Goal: Task Accomplishment & Management: Manage account settings

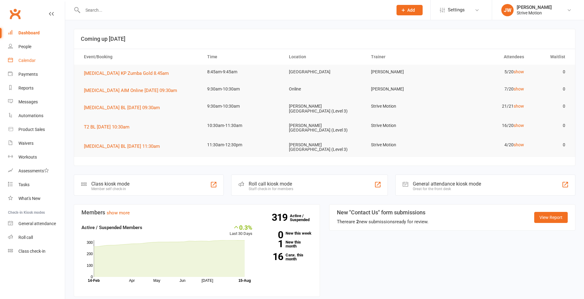
click at [23, 64] on link "Calendar" at bounding box center [36, 61] width 57 height 14
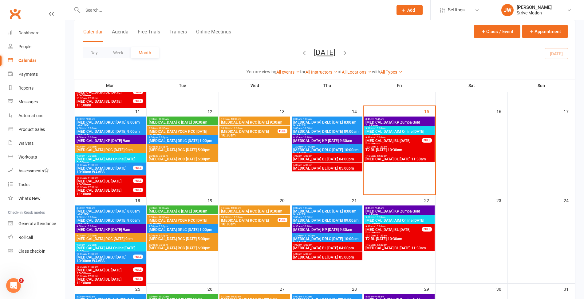
click at [406, 128] on span "9:30am - 10:30am" at bounding box center [399, 128] width 68 height 3
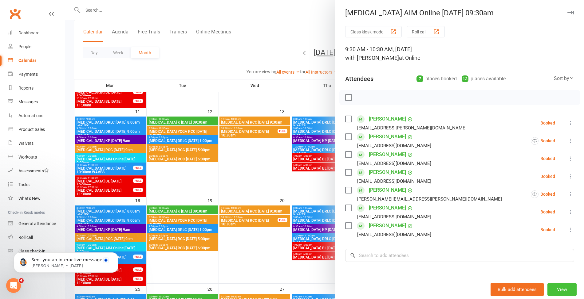
click at [553, 289] on button "View" at bounding box center [561, 289] width 29 height 13
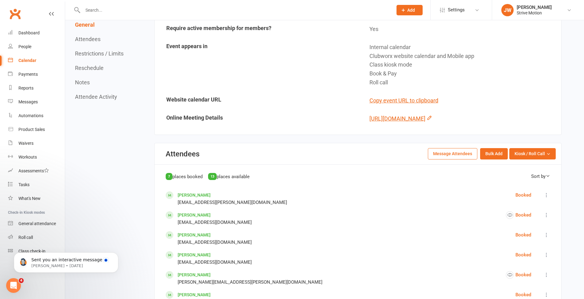
scroll to position [145, 0]
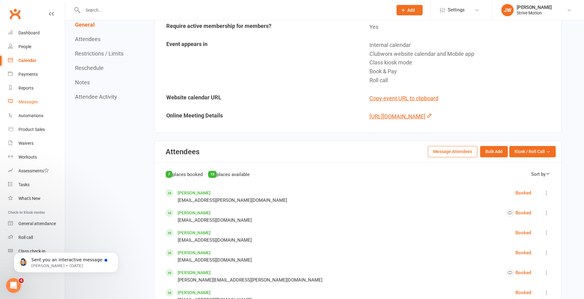
click at [33, 103] on div "Messages" at bounding box center [27, 102] width 19 height 5
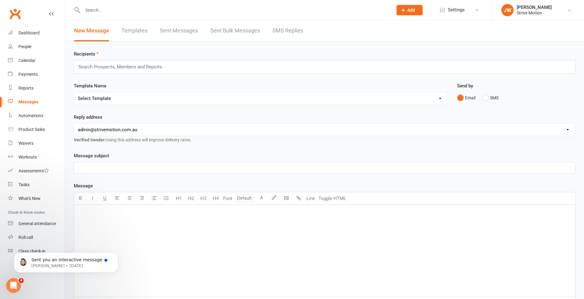
click at [132, 226] on div "﻿" at bounding box center [324, 251] width 501 height 92
click at [124, 216] on span "[URL][DOMAIN_NAME]" at bounding box center [101, 213] width 46 height 6
drag, startPoint x: 287, startPoint y: 219, endPoint x: 67, endPoint y: 201, distance: 221.5
click at [67, 201] on div "Recipients Search Prospects, Members and Reports Template Name Select Template …" at bounding box center [324, 211] width 518 height 339
click at [314, 198] on button "Line" at bounding box center [310, 199] width 12 height 12
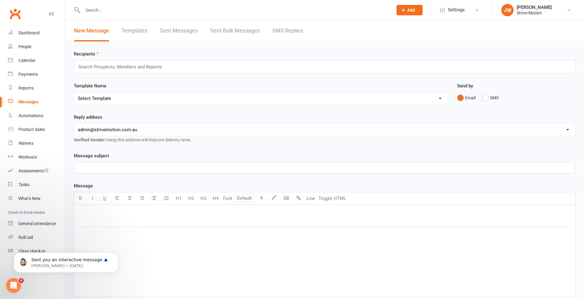
click at [311, 230] on div "﻿ ﻿ $ $ ﻿ ﻿" at bounding box center [324, 251] width 501 height 92
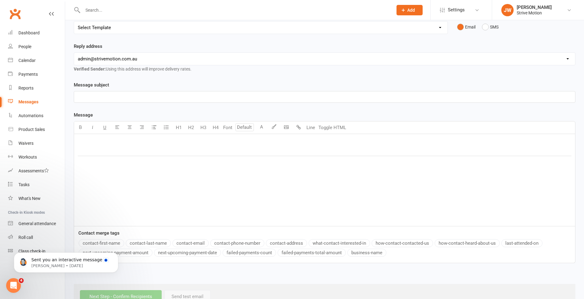
scroll to position [67, 0]
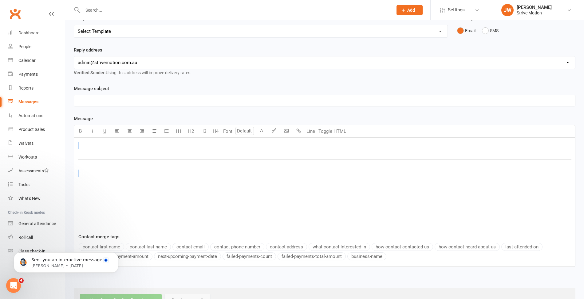
drag, startPoint x: 226, startPoint y: 194, endPoint x: 123, endPoint y: 147, distance: 112.8
click at [123, 147] on div "﻿ ﻿ $ $ ﻿ ﻿" at bounding box center [324, 184] width 501 height 92
drag, startPoint x: 270, startPoint y: 156, endPoint x: 68, endPoint y: 135, distance: 203.1
click at [68, 135] on div "Recipients Search Prospects, Members and Reports Template Name Select Template …" at bounding box center [324, 144] width 518 height 339
click at [325, 128] on button "Toggle HTML" at bounding box center [332, 131] width 31 height 12
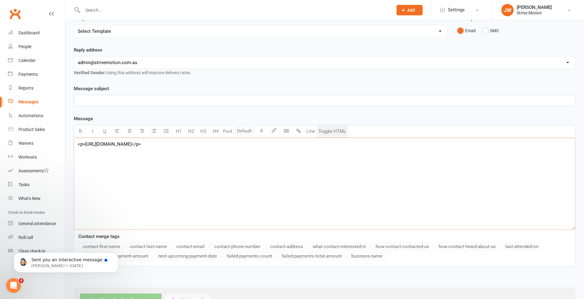
click at [264, 154] on textarea "<p>[URL][DOMAIN_NAME]</p>" at bounding box center [324, 184] width 501 height 92
drag, startPoint x: 292, startPoint y: 152, endPoint x: 47, endPoint y: 133, distance: 246.5
click at [47, 133] on ui-view "Prospect Member Non-attending contact Class / event Appointment Task Membership…" at bounding box center [292, 123] width 584 height 379
click at [111, 145] on textarea "<p>[URL][DOMAIN_NAME]</p>" at bounding box center [324, 184] width 501 height 92
click at [26, 60] on div "Calendar" at bounding box center [26, 60] width 17 height 5
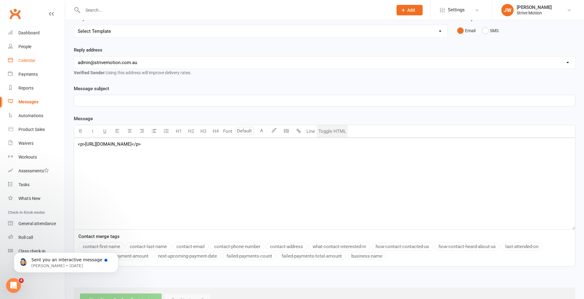
scroll to position [7, 0]
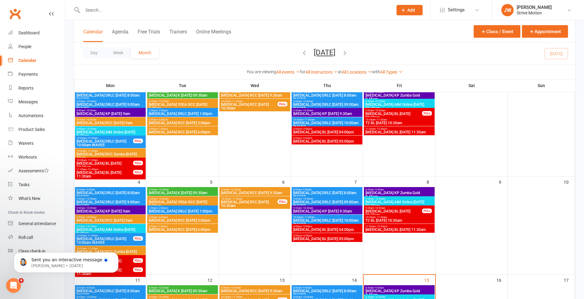
scroll to position [52, 0]
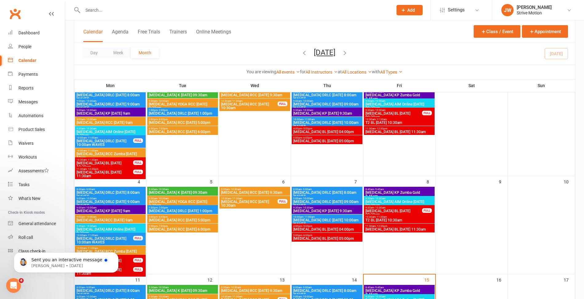
click at [376, 199] on span "- 10:30am" at bounding box center [379, 198] width 11 height 3
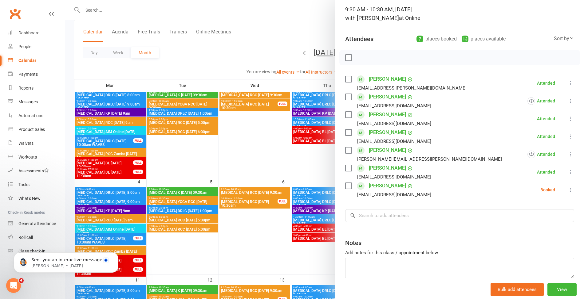
scroll to position [42, 0]
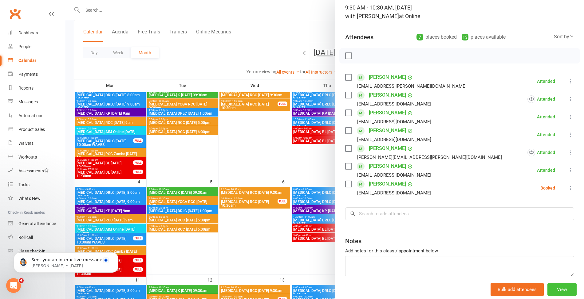
click at [558, 293] on button "View" at bounding box center [561, 289] width 29 height 13
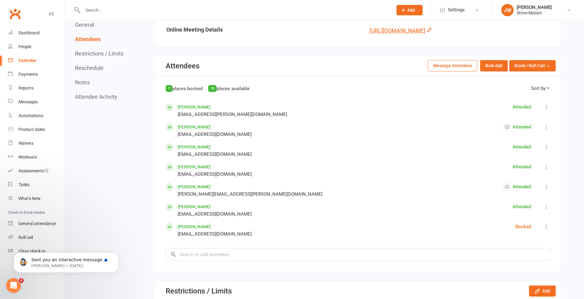
scroll to position [267, 0]
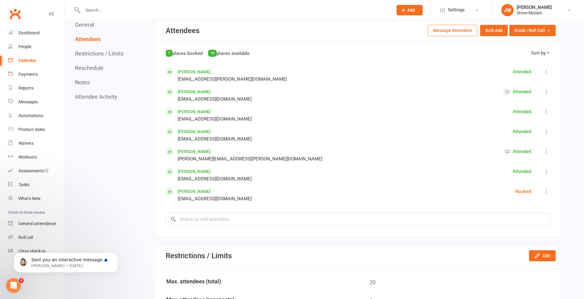
click at [452, 36] on button "Message Attendees" at bounding box center [452, 30] width 49 height 11
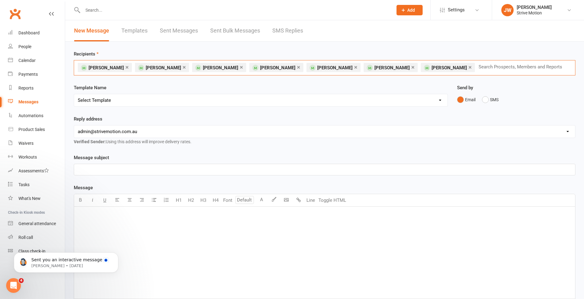
drag, startPoint x: 436, startPoint y: 68, endPoint x: 124, endPoint y: 63, distance: 312.4
click at [124, 63] on div "× [PERSON_NAME] × [PERSON_NAME] × [PERSON_NAME] × [PERSON_NAME] × [PERSON_NAME]…" at bounding box center [324, 67] width 501 height 15
click at [98, 68] on span "[PERSON_NAME]" at bounding box center [105, 68] width 35 height 6
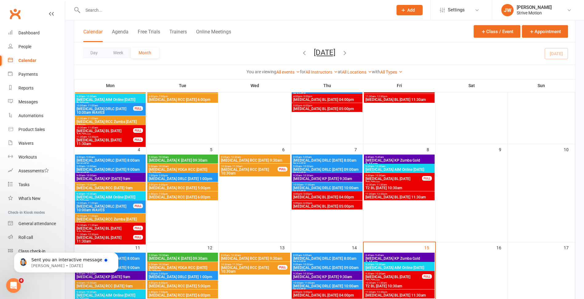
scroll to position [85, 0]
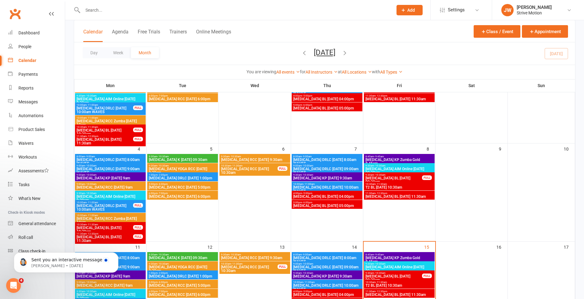
click at [387, 167] on span "[MEDICAL_DATA] AIM Online [DATE] 09:30am" at bounding box center [399, 170] width 68 height 7
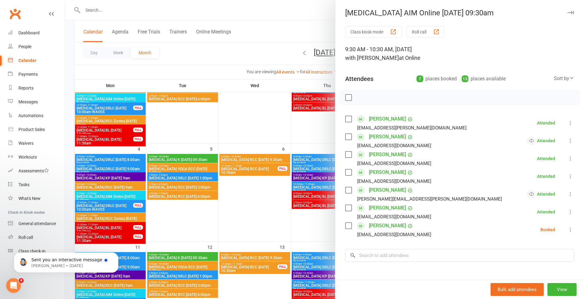
scroll to position [10, 0]
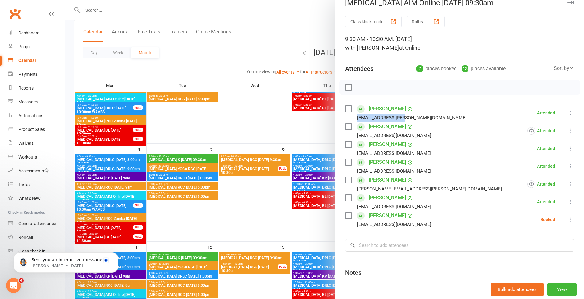
drag, startPoint x: 353, startPoint y: 117, endPoint x: 401, endPoint y: 115, distance: 48.6
click at [401, 115] on li "[PERSON_NAME] [PERSON_NAME][EMAIL_ADDRESS][PERSON_NAME][DOMAIN_NAME] Attended M…" at bounding box center [459, 113] width 229 height 18
copy div "[EMAIL_ADDRESS][PERSON_NAME][DOMAIN_NAME]"
drag, startPoint x: 352, startPoint y: 136, endPoint x: 434, endPoint y: 133, distance: 82.0
click at [434, 133] on li "[PERSON_NAME] [EMAIL_ADDRESS][DOMAIN_NAME] Attended More info Remove Mark absen…" at bounding box center [459, 131] width 229 height 18
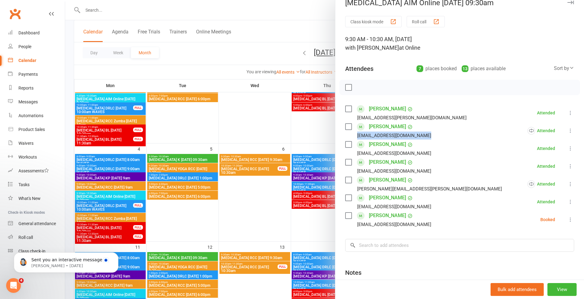
copy div "[EMAIL_ADDRESS][DOMAIN_NAME]"
drag, startPoint x: 352, startPoint y: 154, endPoint x: 409, endPoint y: 156, distance: 56.6
click at [409, 156] on li "[PERSON_NAME] [EMAIL_ADDRESS][DOMAIN_NAME] Attended More info Remove [PERSON_NA…" at bounding box center [459, 149] width 229 height 18
copy div "[EMAIL_ADDRESS][DOMAIN_NAME]"
drag, startPoint x: 352, startPoint y: 169, endPoint x: 404, endPoint y: 171, distance: 52.0
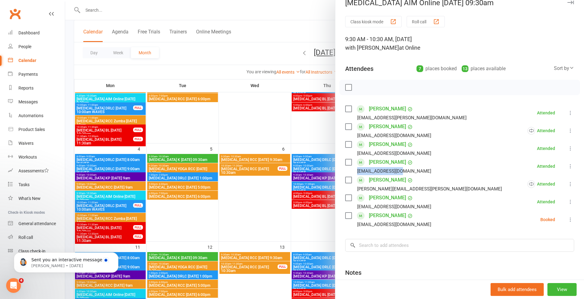
click at [404, 171] on li "[PERSON_NAME] [EMAIL_ADDRESS][DOMAIN_NAME] Attended More info Remove Mark absen…" at bounding box center [459, 167] width 229 height 18
copy div "[EMAIL_ADDRESS][DOMAIN_NAME]"
drag, startPoint x: 350, startPoint y: 193, endPoint x: 399, endPoint y: 190, distance: 48.6
click at [399, 190] on ul "[PERSON_NAME] [PERSON_NAME][EMAIL_ADDRESS][PERSON_NAME][DOMAIN_NAME] Attended M…" at bounding box center [459, 166] width 229 height 125
click at [399, 189] on div "[PERSON_NAME][EMAIL_ADDRESS][PERSON_NAME][DOMAIN_NAME]" at bounding box center [424, 189] width 159 height 8
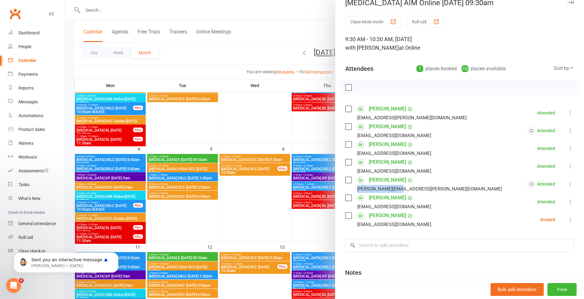
drag, startPoint x: 353, startPoint y: 189, endPoint x: 399, endPoint y: 190, distance: 45.8
click at [399, 190] on div "[PERSON_NAME][EMAIL_ADDRESS][PERSON_NAME][DOMAIN_NAME]" at bounding box center [424, 189] width 159 height 8
copy div "[PERSON_NAME][EMAIL_ADDRESS][PERSON_NAME][DOMAIN_NAME]"
drag, startPoint x: 352, startPoint y: 204, endPoint x: 422, endPoint y: 206, distance: 70.4
click at [422, 206] on li "[PERSON_NAME] [EMAIL_ADDRESS][DOMAIN_NAME] Attended More info Remove Mark absen…" at bounding box center [459, 202] width 229 height 18
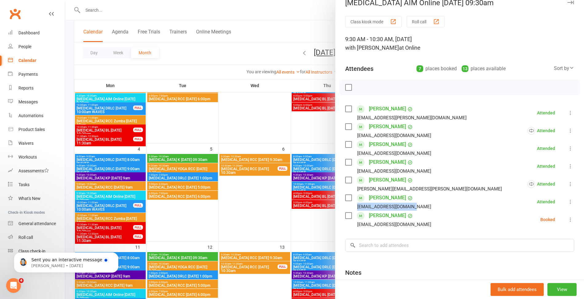
copy div "[EMAIL_ADDRESS][DOMAIN_NAME]"
drag, startPoint x: 353, startPoint y: 223, endPoint x: 412, endPoint y: 225, distance: 59.0
click at [412, 225] on li "[PERSON_NAME] [EMAIL_ADDRESS][DOMAIN_NAME] Booked More info Remove Check in Mar…" at bounding box center [459, 220] width 229 height 18
copy div "[EMAIL_ADDRESS][DOMAIN_NAME]"
